Goal: Transaction & Acquisition: Book appointment/travel/reservation

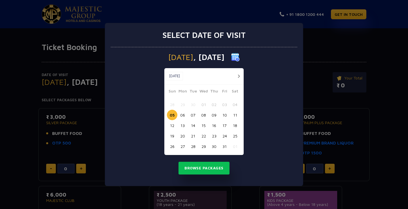
click at [194, 114] on button "07" at bounding box center [193, 115] width 10 height 10
click at [206, 115] on button "08" at bounding box center [203, 115] width 10 height 10
click at [194, 114] on button "07" at bounding box center [193, 115] width 10 height 10
click at [197, 168] on button "Browse Packages" at bounding box center [203, 168] width 51 height 13
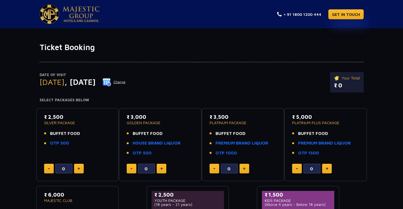
click at [126, 79] on button "Change" at bounding box center [113, 82] width 23 height 9
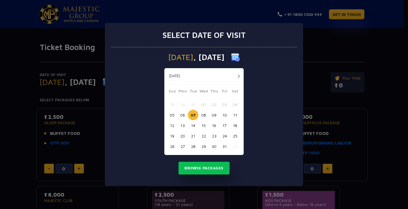
click at [238, 74] on button "button" at bounding box center [238, 76] width 7 height 7
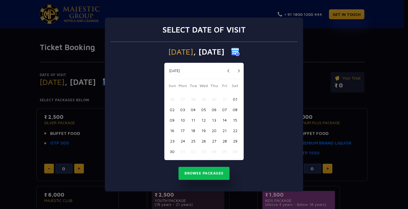
click at [228, 71] on button "button" at bounding box center [227, 70] width 7 height 7
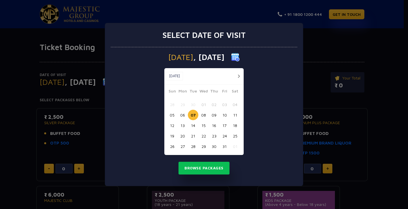
click at [183, 127] on button "13" at bounding box center [182, 125] width 10 height 10
click at [195, 166] on button "Browse Packages" at bounding box center [203, 168] width 51 height 13
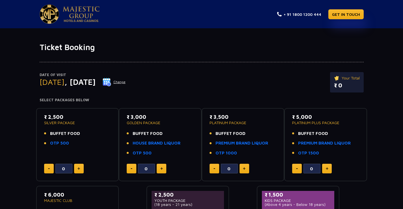
click at [126, 83] on button "Change" at bounding box center [113, 82] width 23 height 9
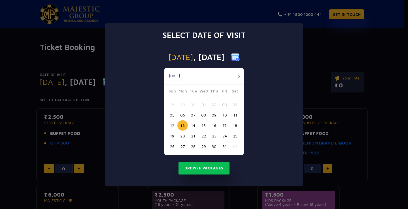
click at [239, 76] on button "button" at bounding box center [238, 76] width 7 height 7
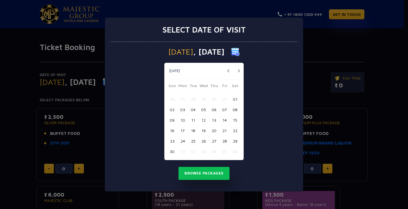
click at [203, 112] on button "05" at bounding box center [203, 109] width 10 height 10
click at [204, 174] on button "Browse Packages" at bounding box center [203, 173] width 51 height 13
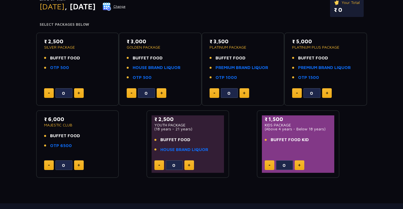
scroll to position [38, 0]
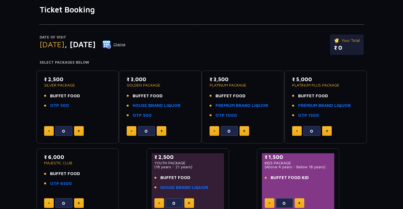
click at [76, 130] on button at bounding box center [79, 131] width 10 height 10
type input "2"
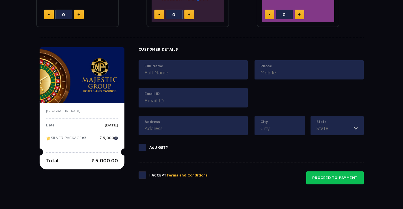
scroll to position [264, 0]
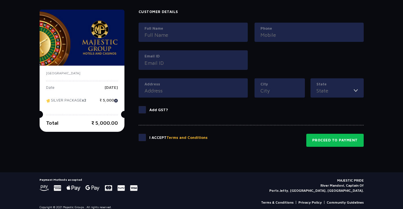
click at [144, 109] on span at bounding box center [142, 109] width 7 height 7
click at [0, 0] on input "Add GST?" at bounding box center [0, 0] width 0 height 0
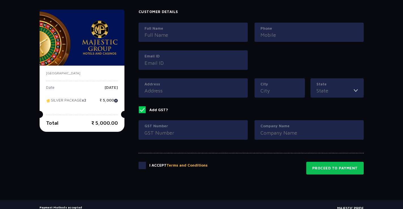
click at [143, 110] on span at bounding box center [142, 109] width 7 height 7
click at [0, 0] on input "Add GST?" at bounding box center [0, 0] width 0 height 0
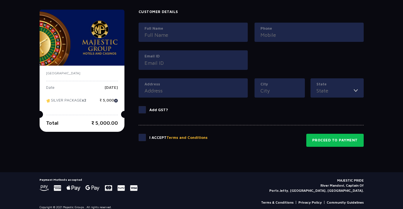
click at [142, 136] on span at bounding box center [142, 137] width 7 height 7
click at [0, 0] on input "checkbox" at bounding box center [0, 0] width 0 height 0
click at [317, 138] on button "Proceed to Payment" at bounding box center [335, 140] width 57 height 13
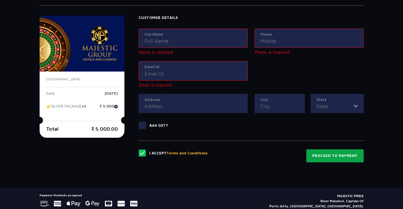
scroll to position [183, 0]
